Goal: Task Accomplishment & Management: Use online tool/utility

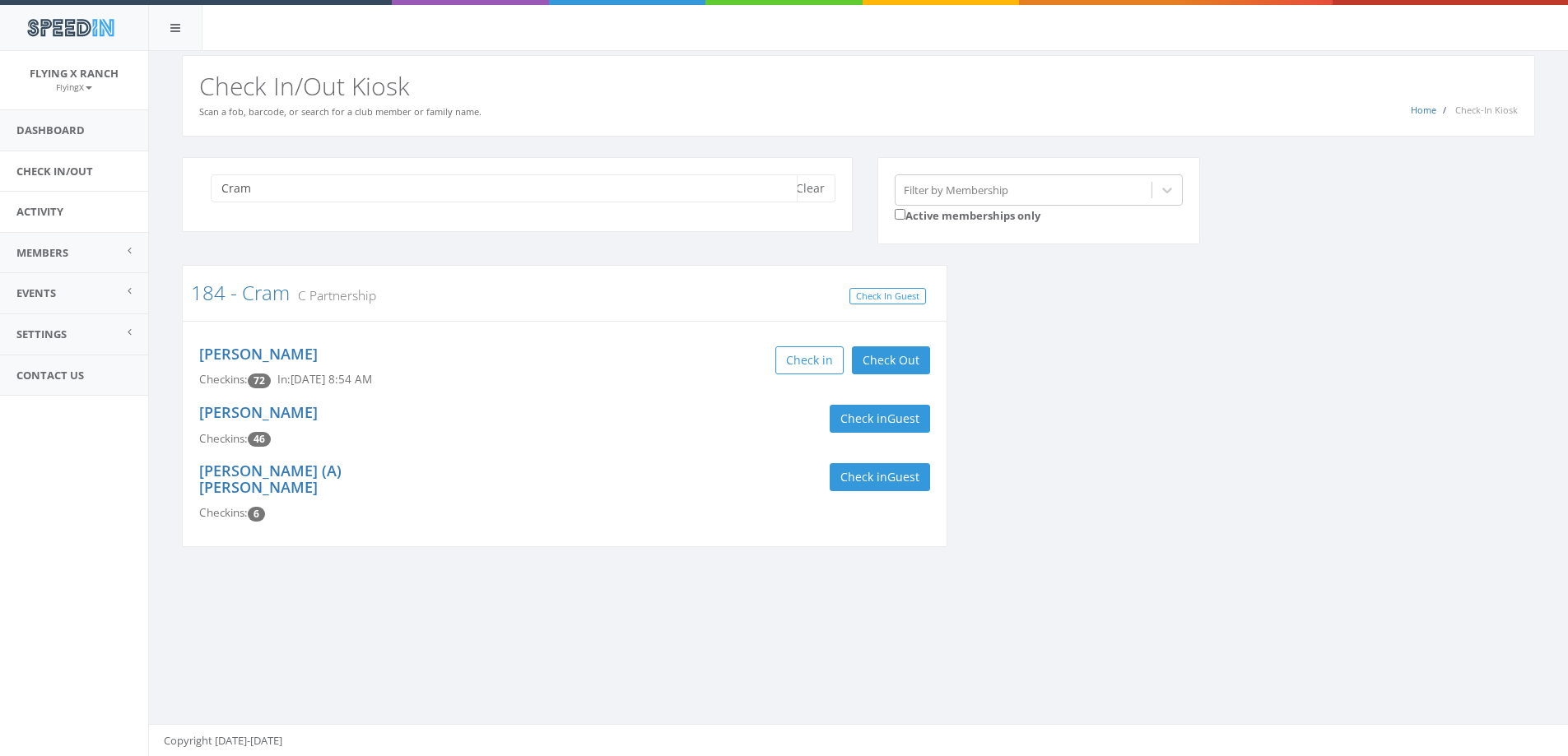
drag, startPoint x: 273, startPoint y: 200, endPoint x: 24, endPoint y: 198, distance: 249.0
click at [24, 198] on body "SpeedIn SpeedIn Flying X Ranch FlyingX My Profile Logout Dashboard Check In/Out…" at bounding box center [784, 378] width 1568 height 756
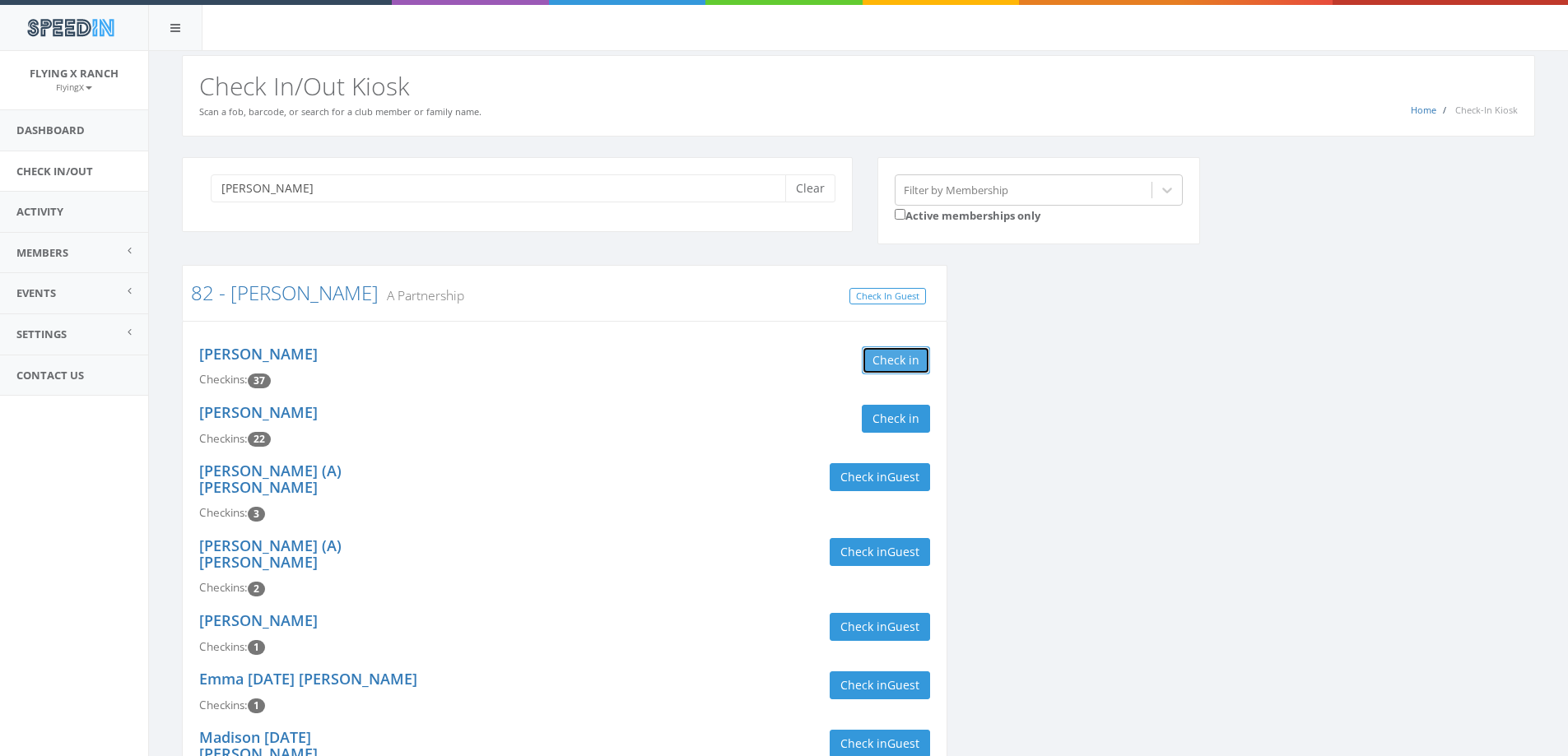
click at [915, 367] on button "Check in" at bounding box center [896, 361] width 68 height 28
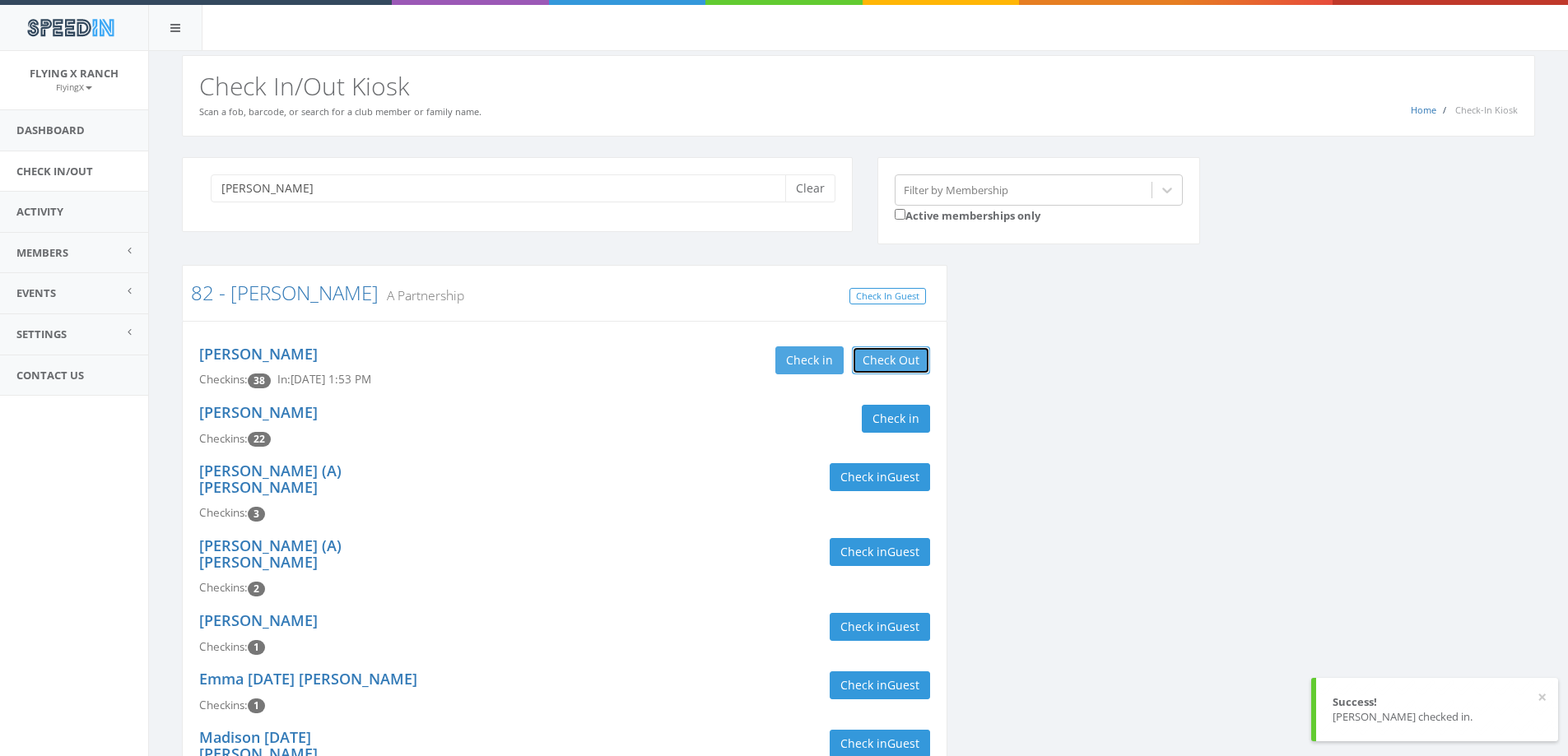
click at [915, 367] on button "Check Out" at bounding box center [891, 361] width 78 height 28
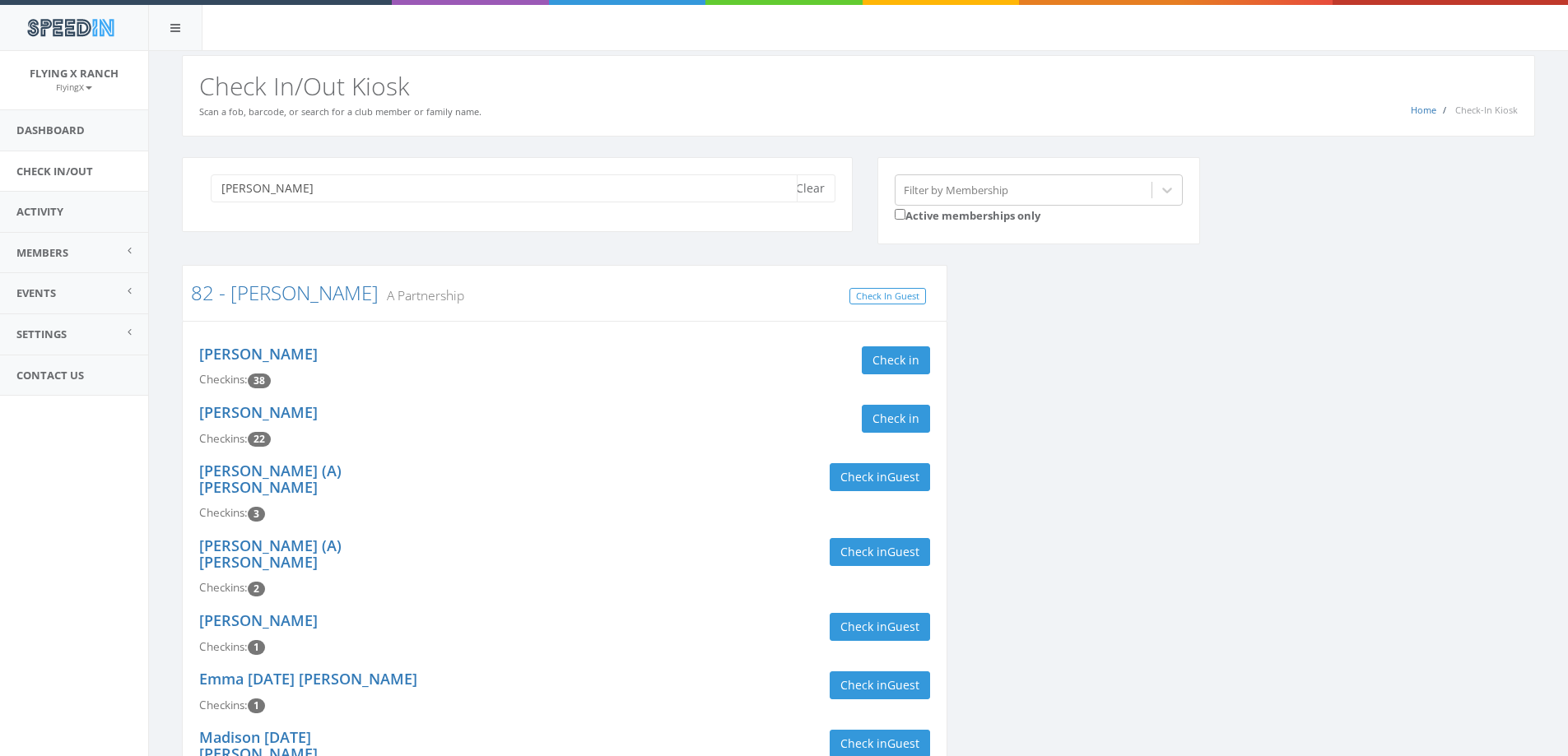
drag, startPoint x: 316, startPoint y: 183, endPoint x: 0, endPoint y: 180, distance: 316.0
click at [0, 181] on body "SpeedIn SpeedIn Flying X Ranch FlyingX My Profile Logout Dashboard Check In/Out…" at bounding box center [784, 378] width 1568 height 756
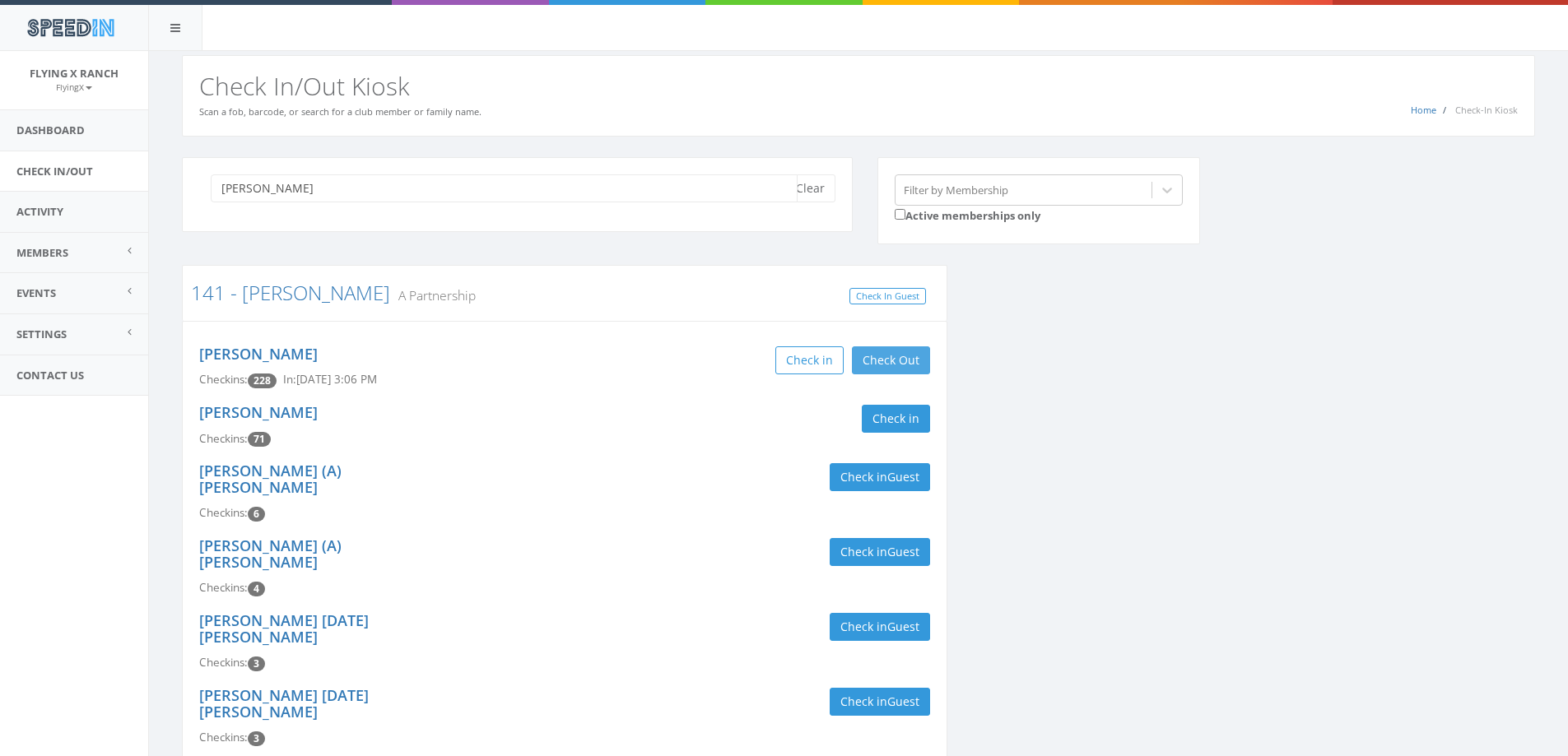
type input "[PERSON_NAME]"
click at [911, 369] on button "Check Out" at bounding box center [891, 361] width 78 height 28
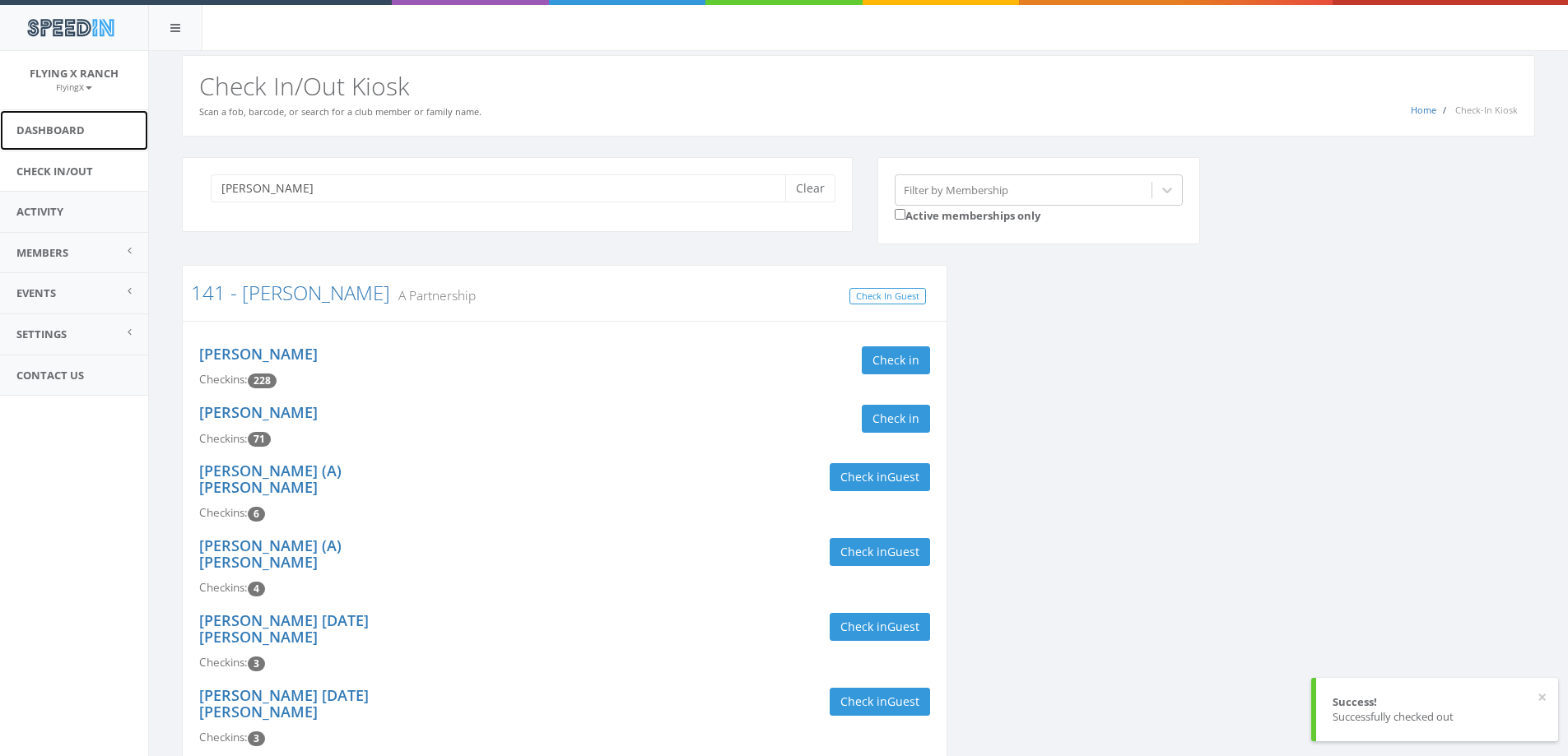
click at [50, 138] on link "Dashboard" at bounding box center [74, 130] width 148 height 41
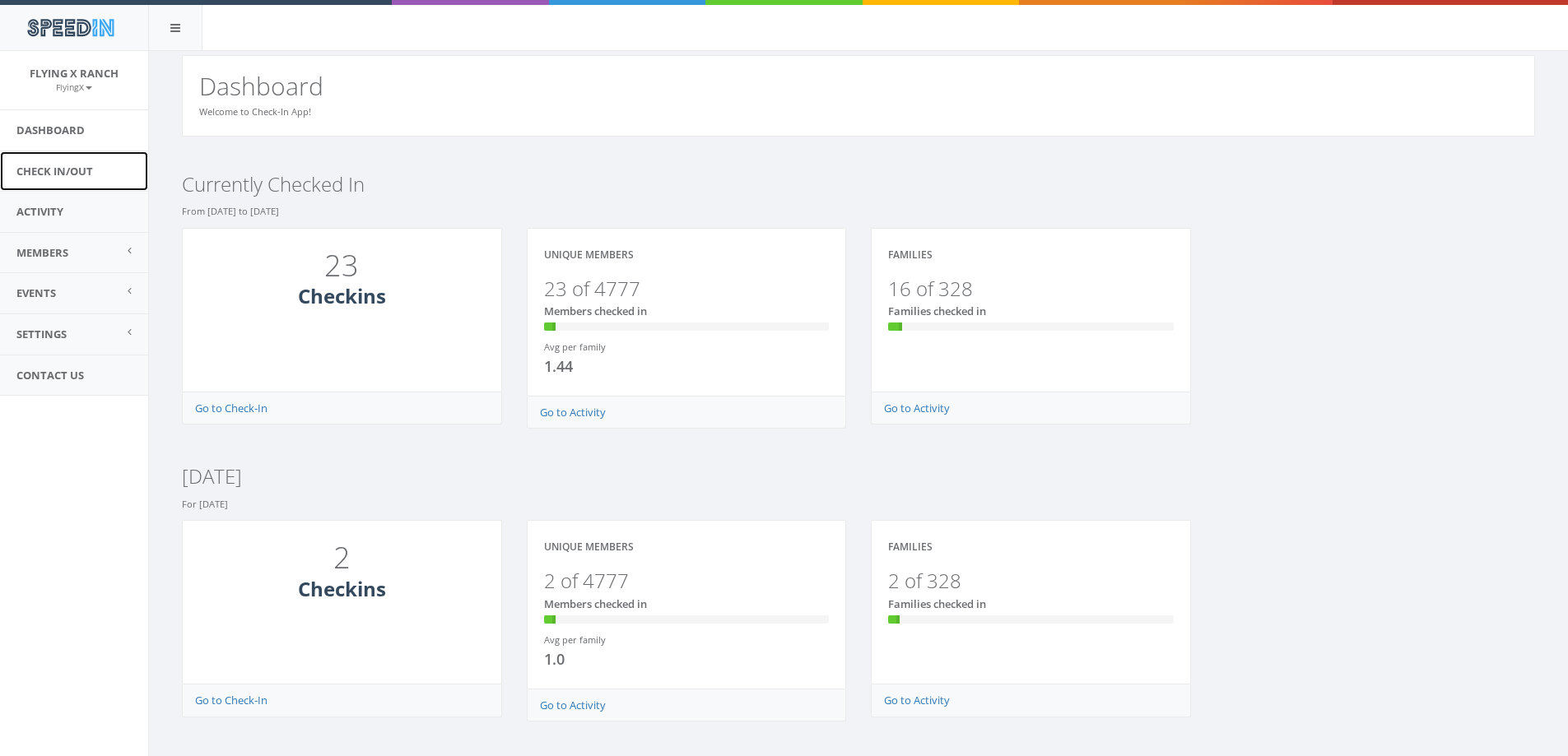
click at [75, 165] on link "Check In/Out" at bounding box center [74, 171] width 148 height 41
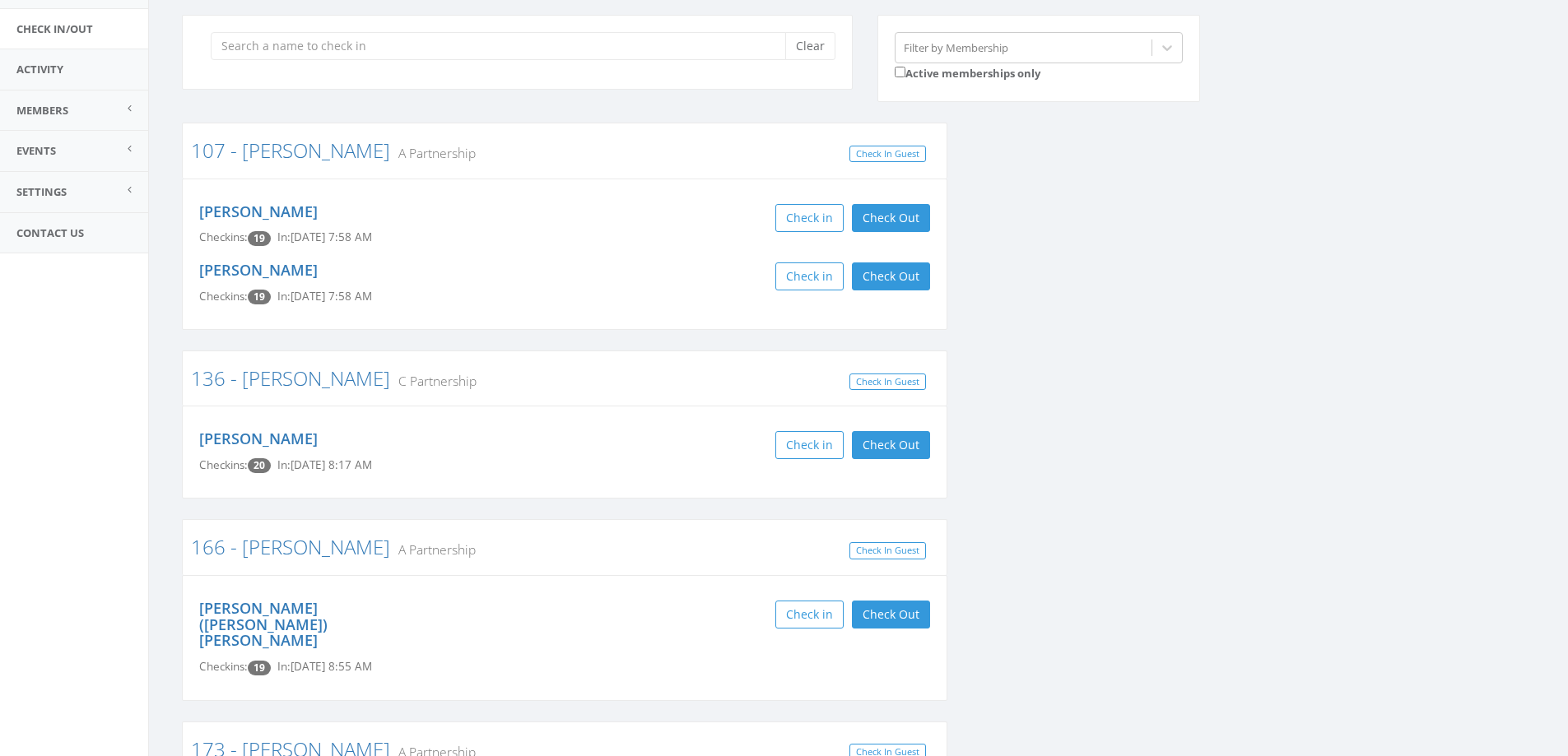
scroll to position [165, 0]
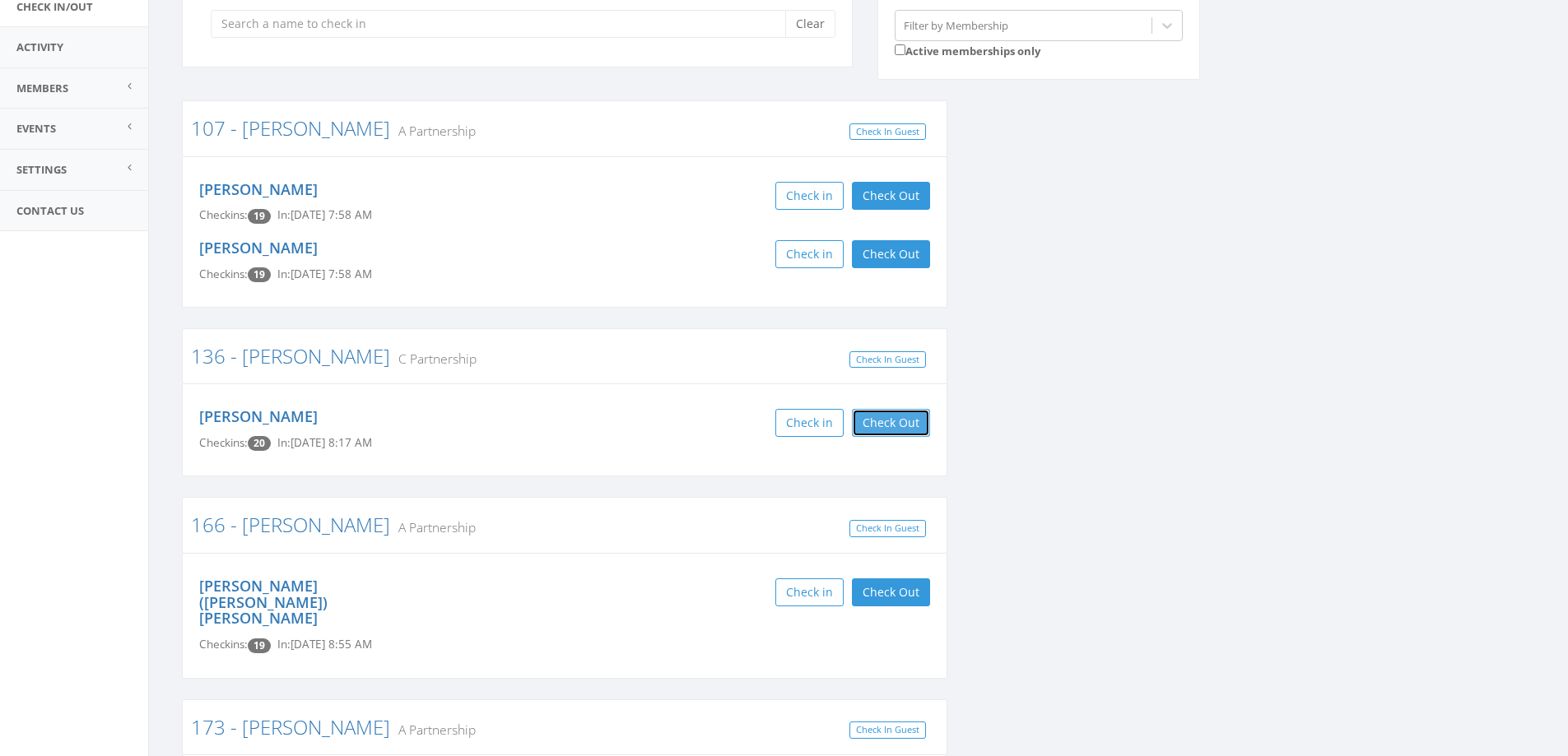
click at [896, 429] on button "Check Out" at bounding box center [891, 423] width 78 height 28
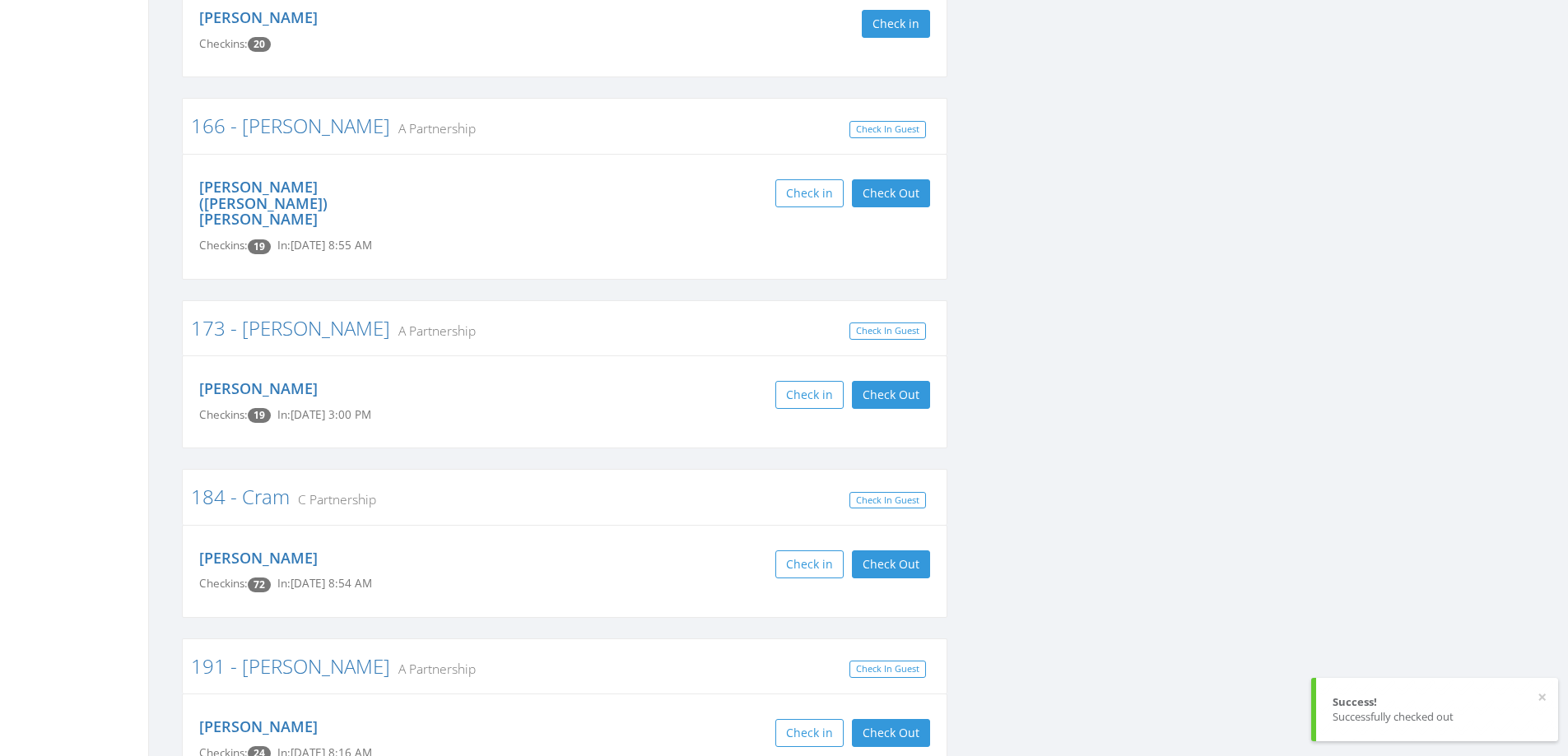
scroll to position [740, 0]
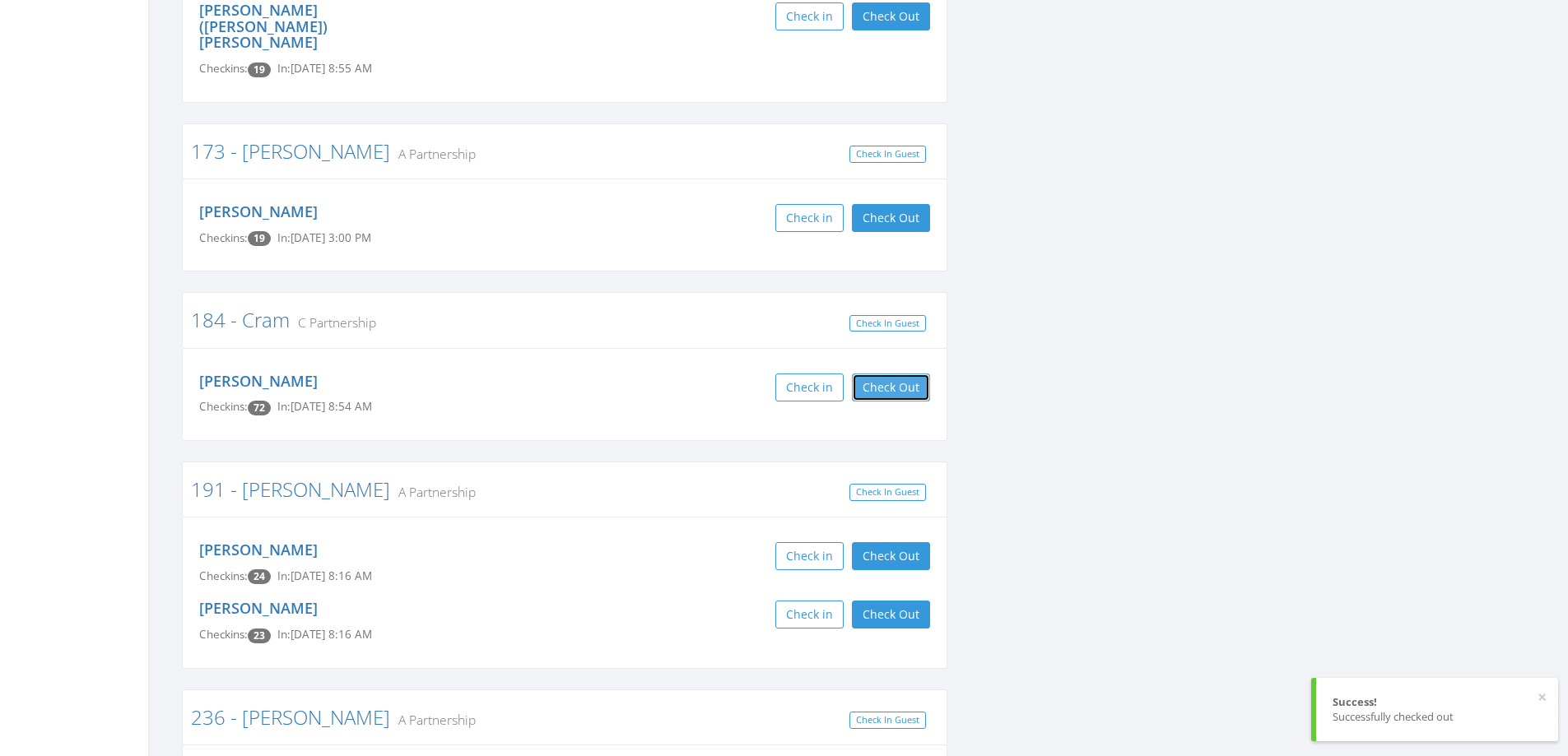
click at [889, 374] on button "Check Out" at bounding box center [891, 387] width 78 height 28
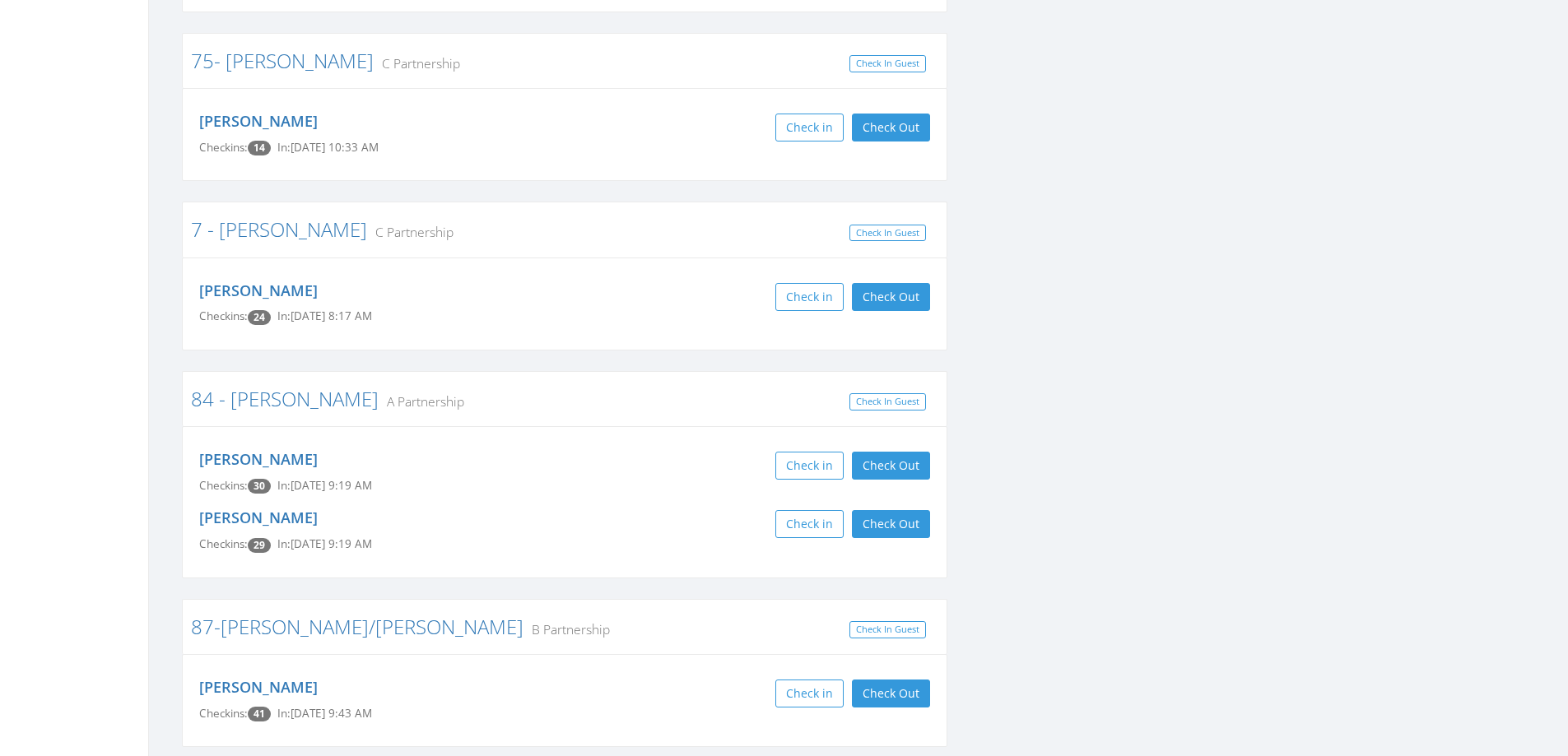
scroll to position [2679, 0]
